Goal: Navigation & Orientation: Go to known website

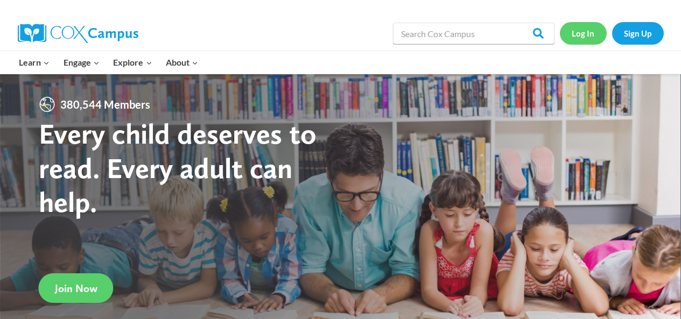
click at [590, 32] on link "Log In" at bounding box center [583, 33] width 47 height 22
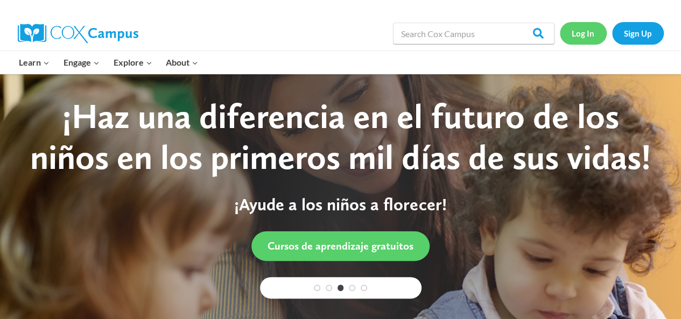
click at [582, 34] on link "Log In" at bounding box center [583, 33] width 47 height 22
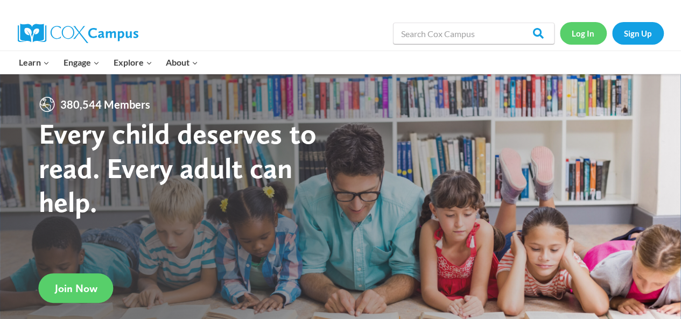
click at [595, 34] on link "Log In" at bounding box center [583, 33] width 47 height 22
